Goal: Find specific page/section: Find specific page/section

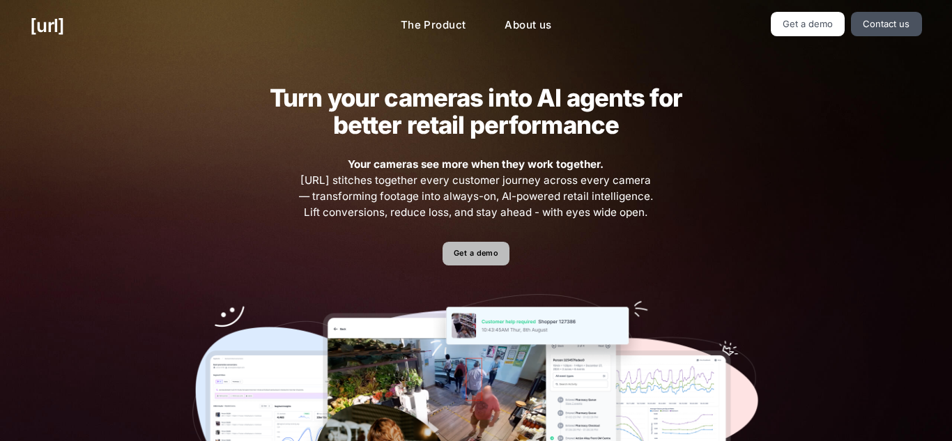
click at [471, 251] on link "Get a demo" at bounding box center [476, 254] width 66 height 24
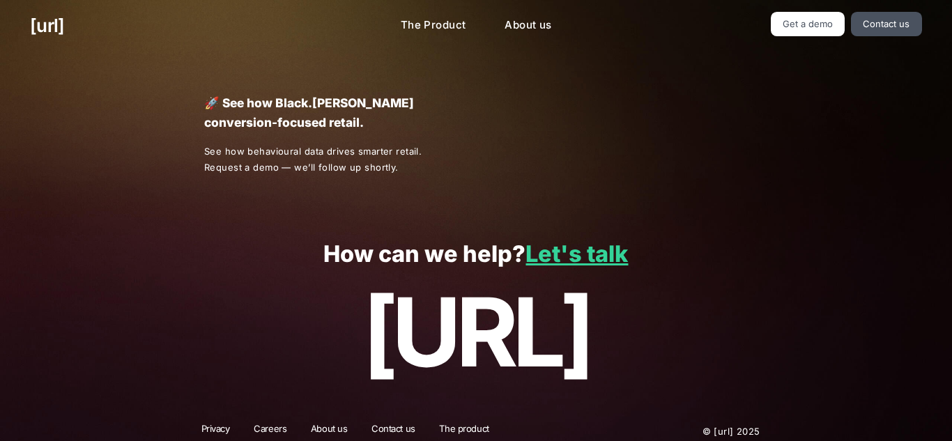
scroll to position [11, 0]
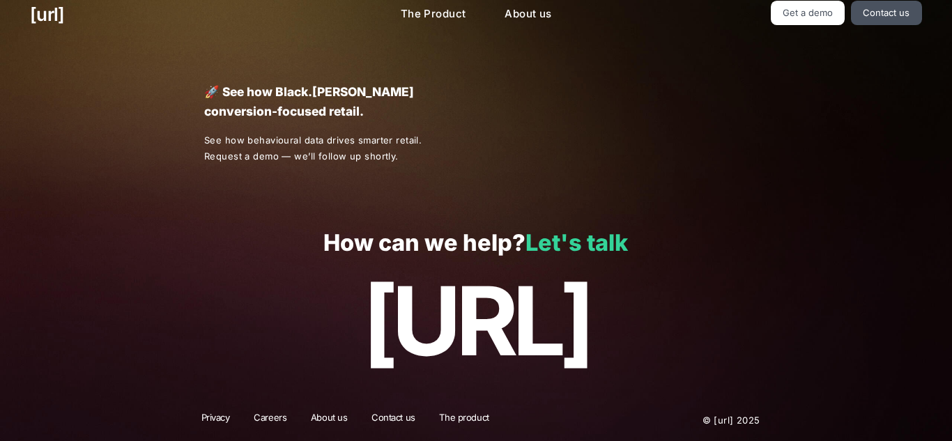
click at [623, 250] on link "Let's talk" at bounding box center [577, 242] width 102 height 27
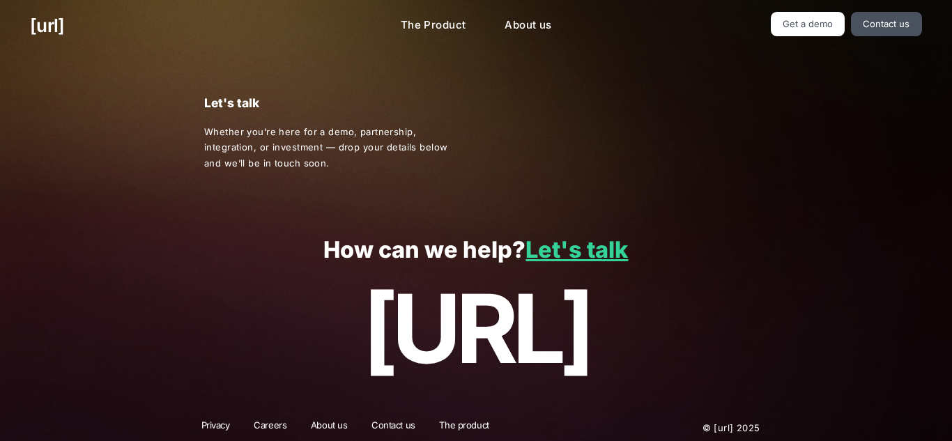
click at [608, 373] on p "[URL]" at bounding box center [476, 328] width 892 height 107
click at [580, 332] on p "[URL]" at bounding box center [476, 328] width 892 height 107
click at [461, 395] on div "How can we help? Let's talk black.ai" at bounding box center [476, 310] width 952 height 193
click at [476, 377] on p "[URL]" at bounding box center [476, 328] width 892 height 107
click at [501, 355] on p "[URL]" at bounding box center [476, 328] width 892 height 107
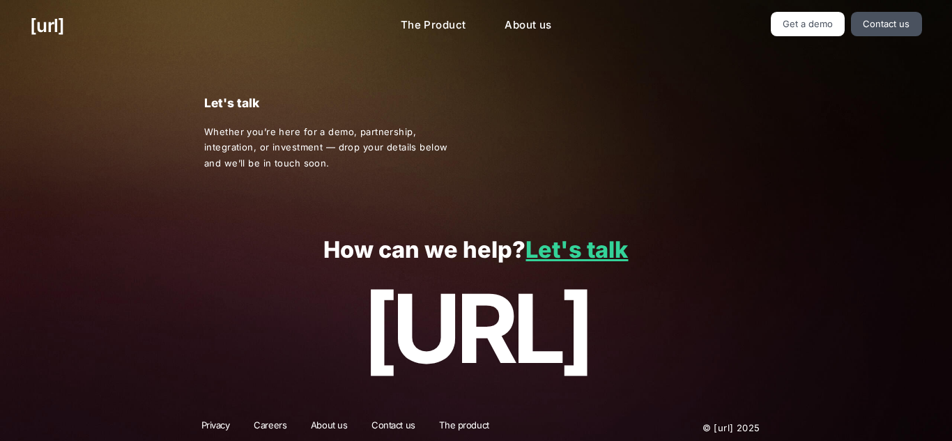
scroll to position [8, 0]
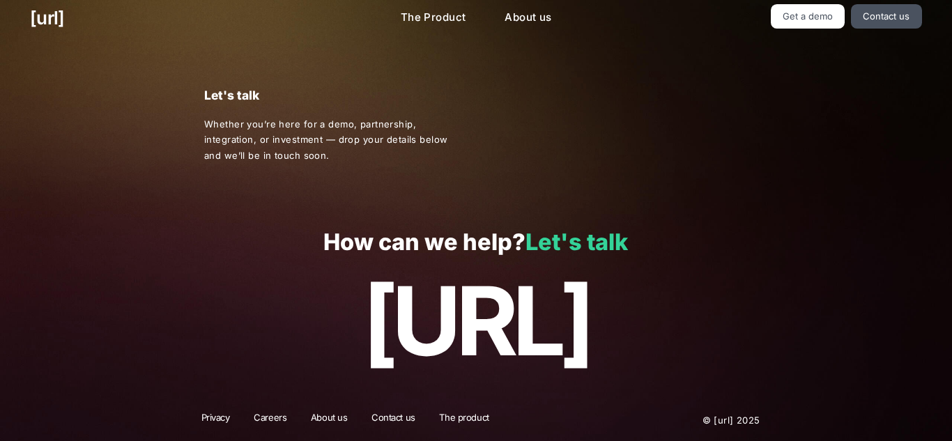
click at [600, 236] on link "Let's talk" at bounding box center [577, 242] width 102 height 27
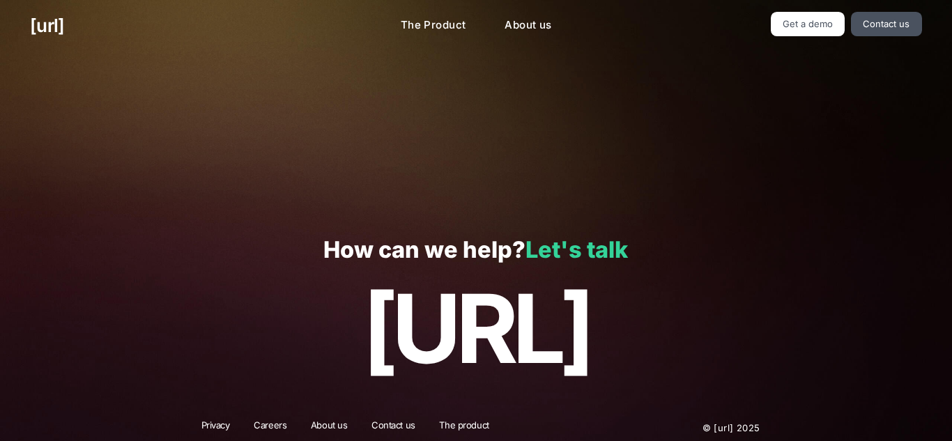
click at [593, 245] on link "Let's talk" at bounding box center [577, 249] width 102 height 27
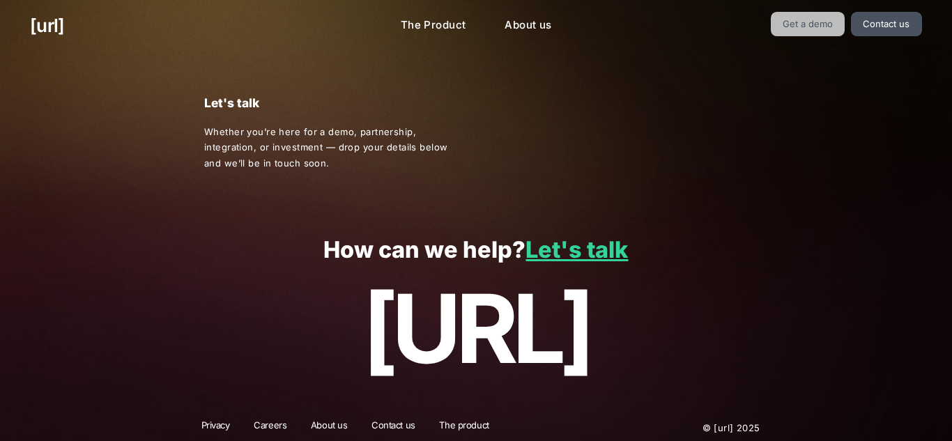
click at [790, 31] on link "Get a demo" at bounding box center [808, 24] width 75 height 24
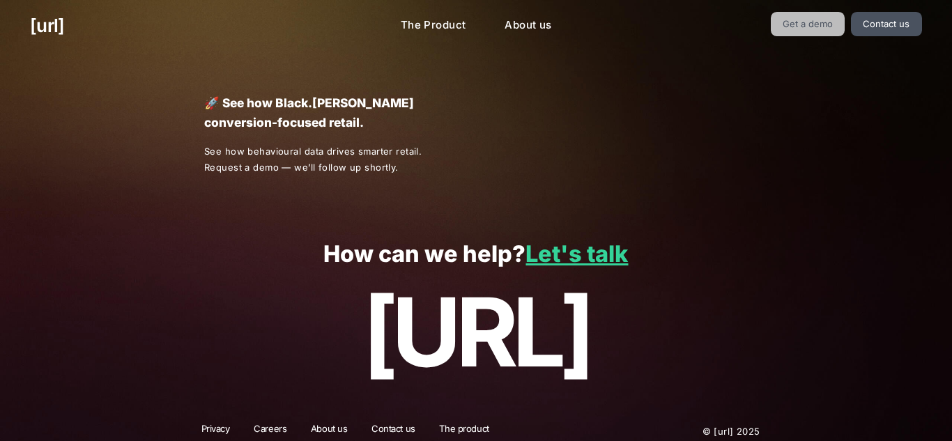
click at [790, 31] on link "Get a demo" at bounding box center [808, 24] width 75 height 24
